Goal: Task Accomplishment & Management: Complete application form

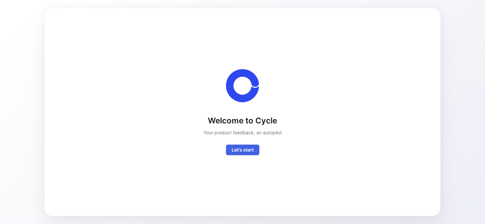
click at [231, 147] on button "Let's start" at bounding box center [242, 149] width 33 height 11
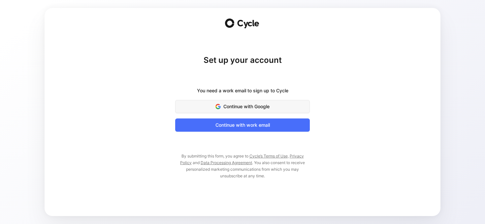
click at [254, 103] on span "Continue with Google" at bounding box center [243, 106] width 118 height 8
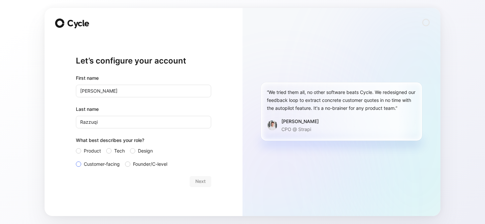
click at [111, 163] on span "Customer-facing" at bounding box center [102, 164] width 36 height 8
click at [76, 160] on input "Customer-facing" at bounding box center [76, 160] width 0 height 0
click at [194, 177] on button "Next" at bounding box center [200, 181] width 21 height 11
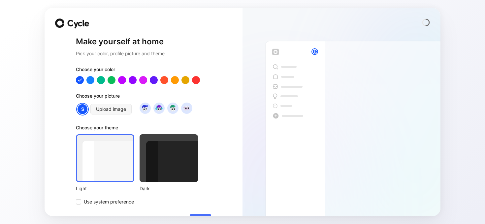
scroll to position [19, 0]
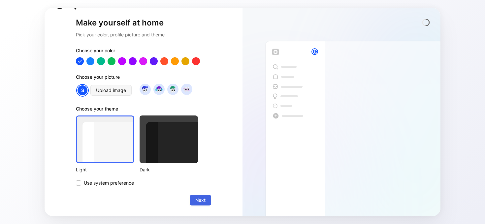
click at [202, 200] on span "Next" at bounding box center [201, 200] width 10 height 8
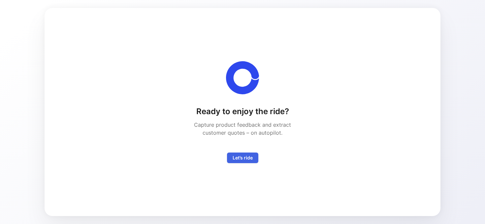
click at [248, 159] on span "Let’s ride" at bounding box center [243, 158] width 20 height 8
